Goal: Task Accomplishment & Management: Manage account settings

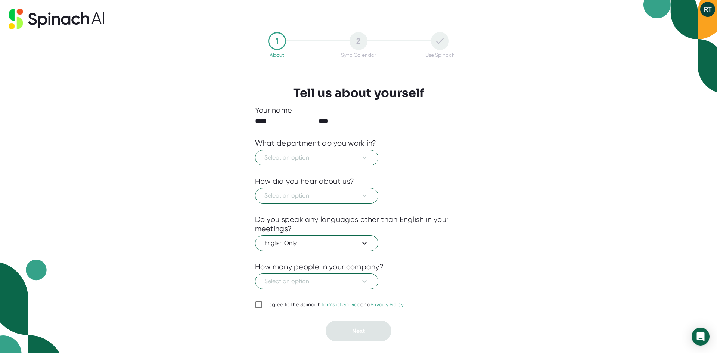
click at [711, 4] on button "RT" at bounding box center [707, 9] width 15 height 15
click at [709, 9] on div at bounding box center [358, 176] width 717 height 353
click at [345, 160] on span "Select an option" at bounding box center [316, 157] width 105 height 9
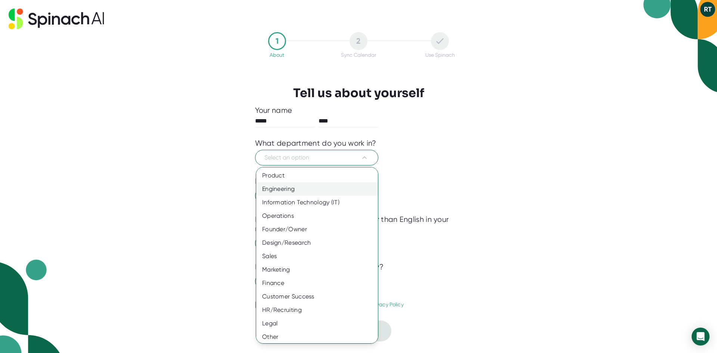
click at [323, 190] on div "Engineering" at bounding box center [319, 188] width 127 height 13
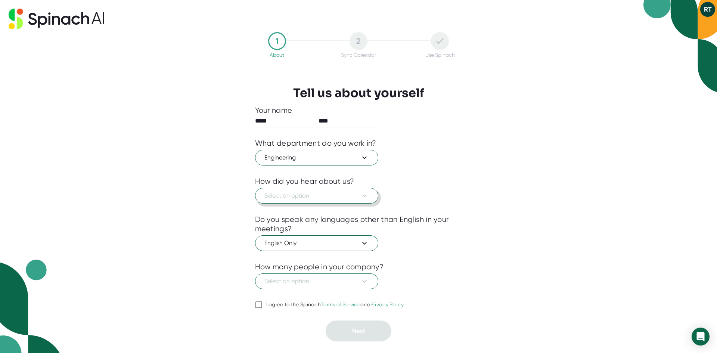
click at [314, 196] on span "Select an option" at bounding box center [316, 195] width 105 height 9
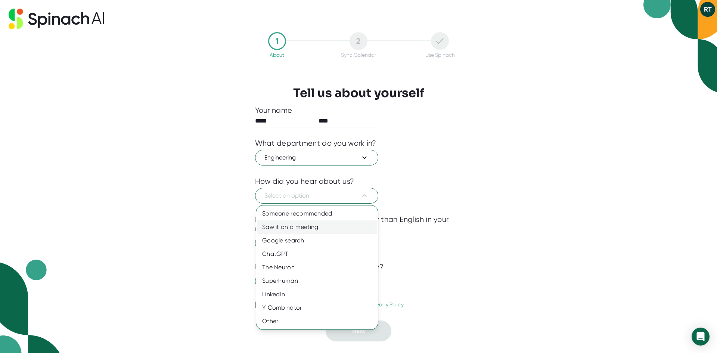
click at [300, 224] on div "Saw it on a meeting" at bounding box center [317, 226] width 122 height 13
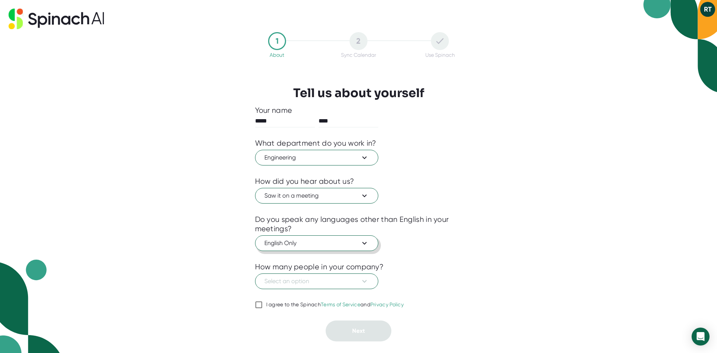
click at [295, 247] on span "English Only" at bounding box center [316, 243] width 105 height 9
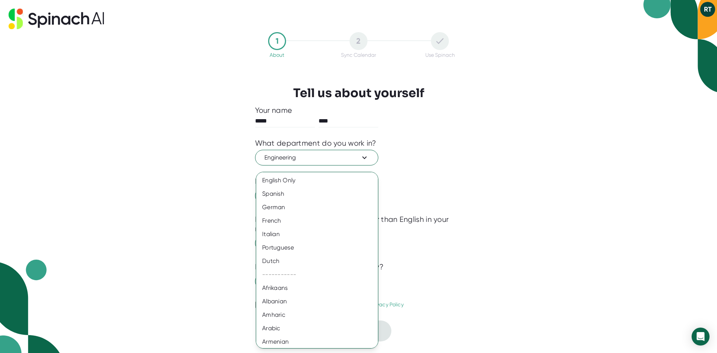
drag, startPoint x: 198, startPoint y: 261, endPoint x: 209, endPoint y: 261, distance: 11.6
click at [201, 261] on div at bounding box center [358, 176] width 717 height 353
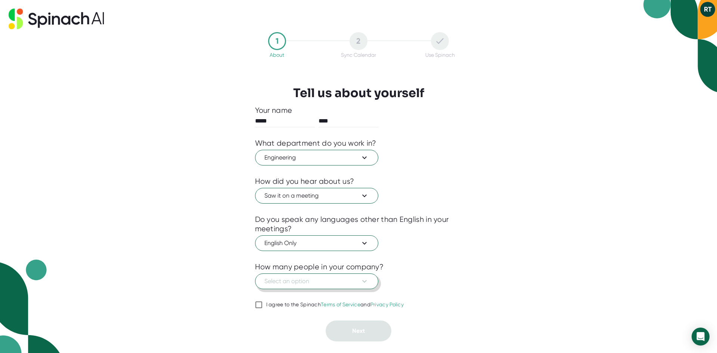
click at [277, 280] on span "Select an option" at bounding box center [316, 281] width 105 height 9
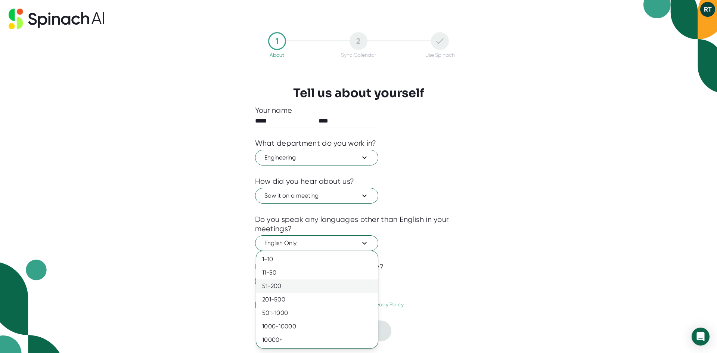
drag, startPoint x: 276, startPoint y: 289, endPoint x: 282, endPoint y: 291, distance: 6.3
click at [276, 290] on div "51-200" at bounding box center [317, 285] width 122 height 13
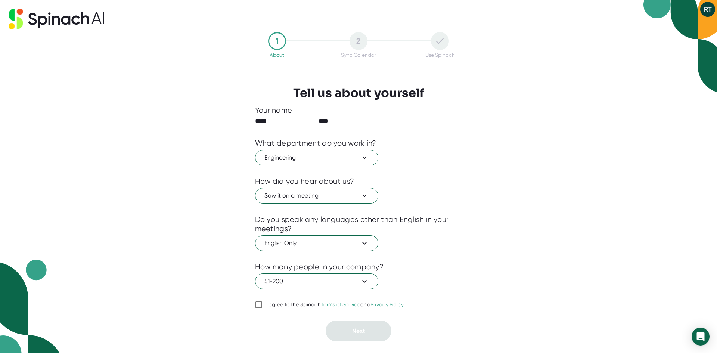
click at [269, 299] on div at bounding box center [358, 294] width 207 height 11
click at [271, 305] on div "I agree to the Spinach Terms of Service and Privacy Policy" at bounding box center [335, 304] width 138 height 7
click at [262, 305] on input "I agree to the Spinach Terms of Service and Privacy Policy" at bounding box center [258, 304] width 7 height 9
checkbox input "true"
click at [345, 326] on button "Next" at bounding box center [359, 330] width 66 height 21
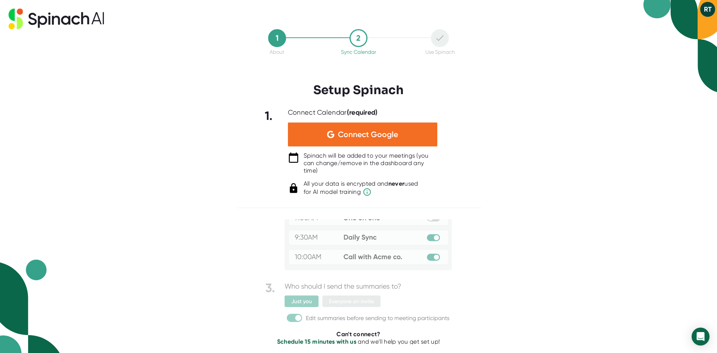
scroll to position [47, 0]
click at [311, 338] on link "Schedule 15 minutes with us" at bounding box center [316, 340] width 79 height 7
click at [436, 42] on div at bounding box center [440, 38] width 18 height 18
click at [704, 8] on button "RT" at bounding box center [707, 9] width 15 height 15
click at [704, 8] on div at bounding box center [358, 176] width 717 height 353
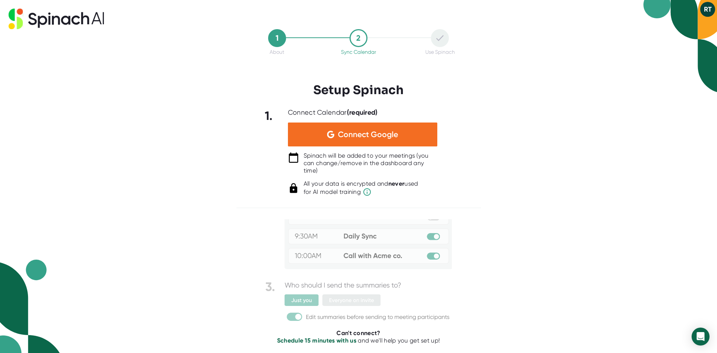
drag, startPoint x: 705, startPoint y: 8, endPoint x: 509, endPoint y: 97, distance: 214.9
click at [509, 97] on div "1 About 2 Sync Calendar Use Spinach Setup Spinach 1. Connect Calendar (required…" at bounding box center [358, 176] width 717 height 353
click at [36, 21] on icon at bounding box center [66, 18] width 76 height 13
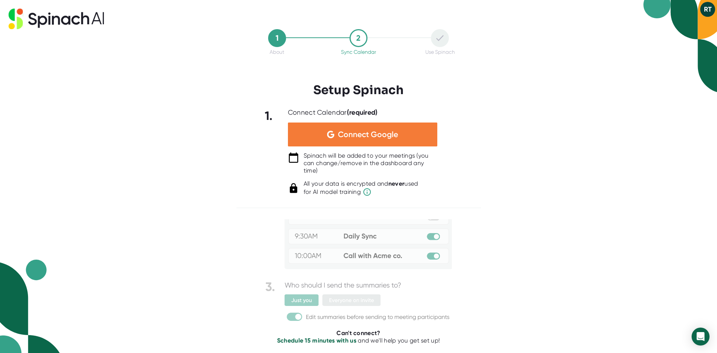
click at [297, 135] on div "Connect Google" at bounding box center [362, 134] width 149 height 24
